Goal: Check status

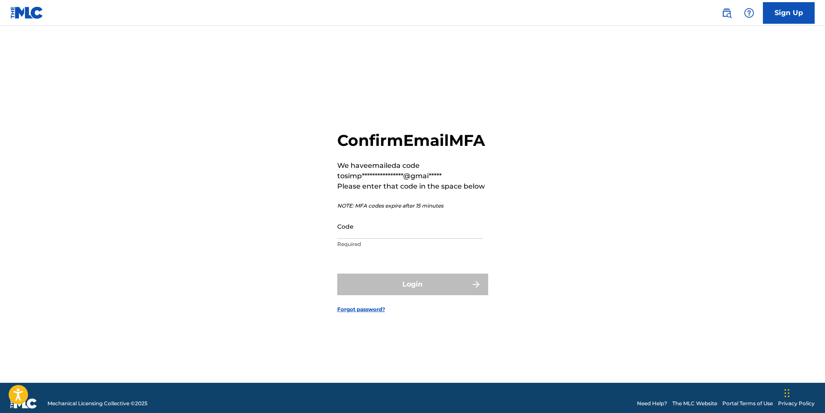
click at [362, 239] on input "Code" at bounding box center [410, 226] width 146 height 25
paste input "588476"
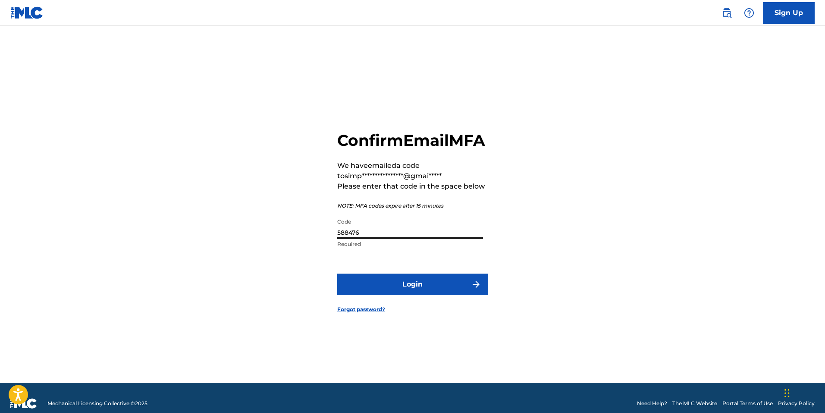
type input "588476"
click at [445, 293] on button "Login" at bounding box center [412, 285] width 151 height 22
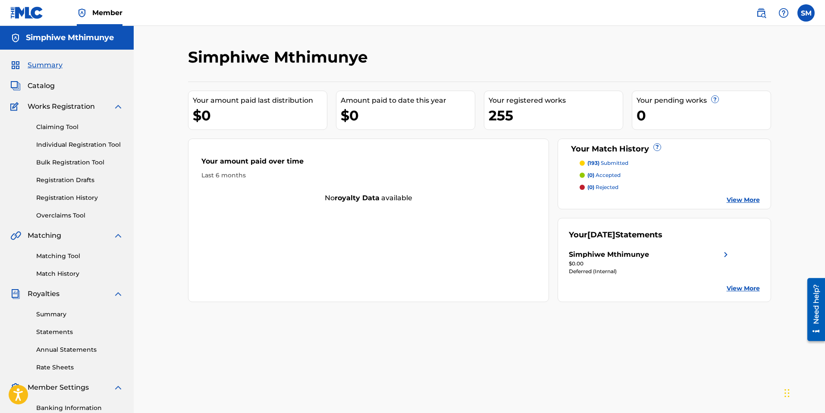
click at [52, 315] on link "Summary" at bounding box center [79, 314] width 87 height 9
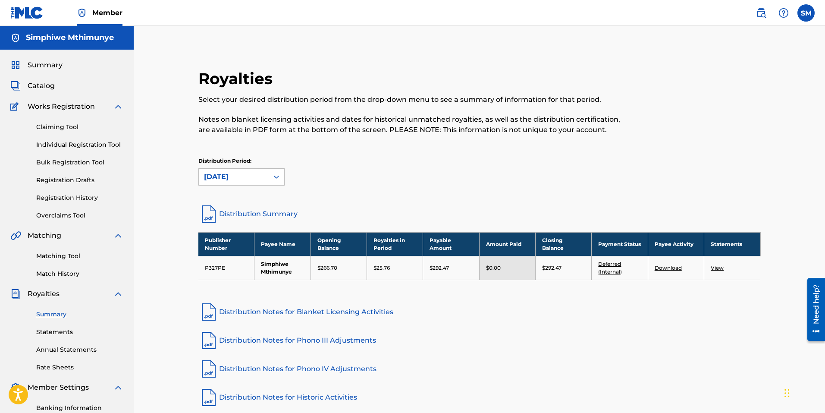
click at [610, 267] on td "Deferred (Internal)" at bounding box center [620, 268] width 56 height 24
click at [615, 265] on link "Deferred (Internal)" at bounding box center [610, 268] width 24 height 14
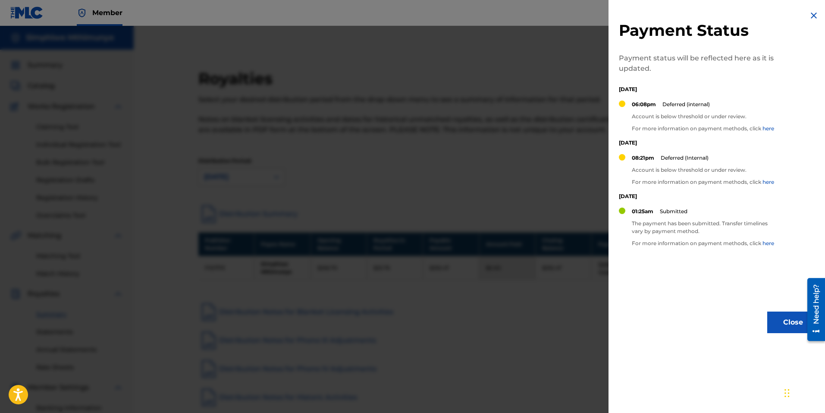
click at [272, 48] on div at bounding box center [412, 232] width 825 height 413
